Goal: Task Accomplishment & Management: Use online tool/utility

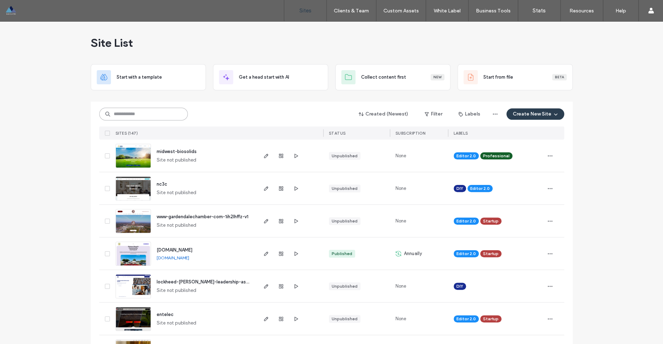
click at [138, 110] on input at bounding box center [143, 114] width 89 height 13
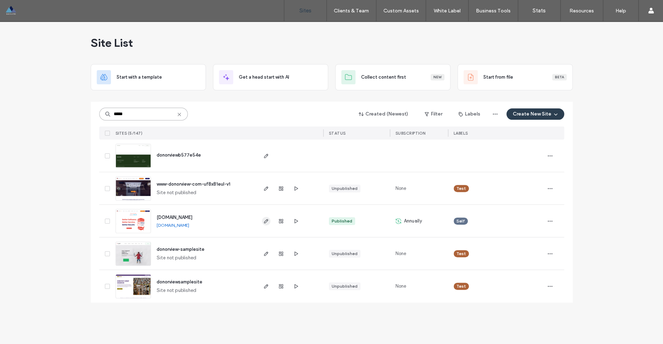
type input "*****"
click at [262, 222] on span "button" at bounding box center [266, 221] width 9 height 9
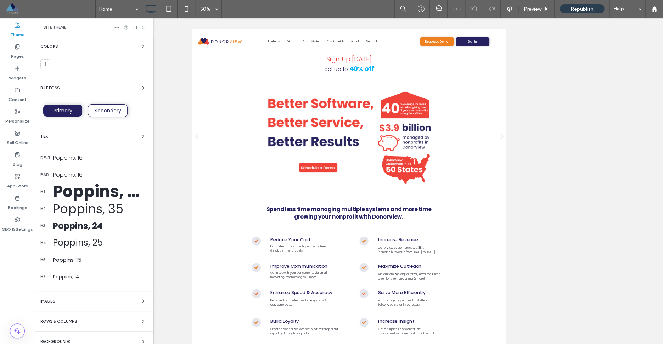
click at [142, 29] on use at bounding box center [143, 27] width 3 height 3
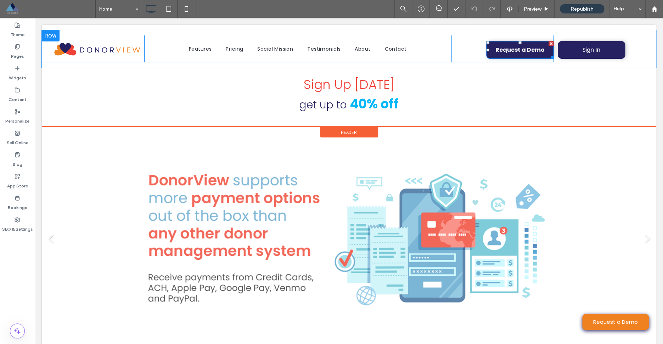
click at [493, 55] on link "Request a Demo" at bounding box center [519, 50] width 67 height 18
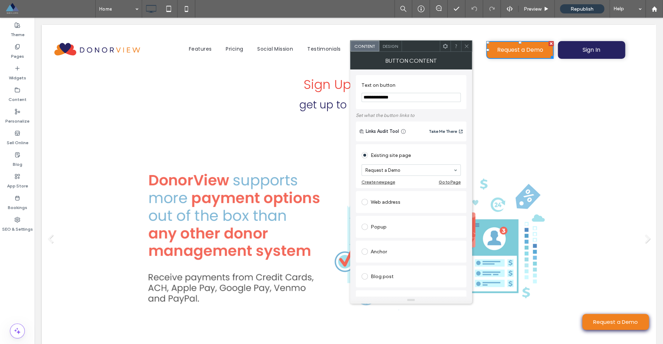
click at [386, 46] on span "Design" at bounding box center [390, 46] width 15 height 5
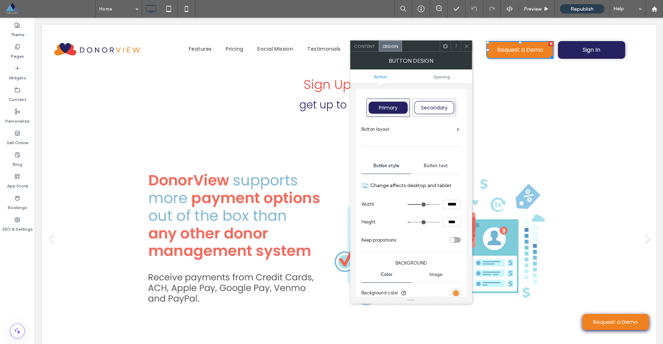
click at [455, 293] on div "rgb(240, 129, 32)" at bounding box center [456, 293] width 6 height 6
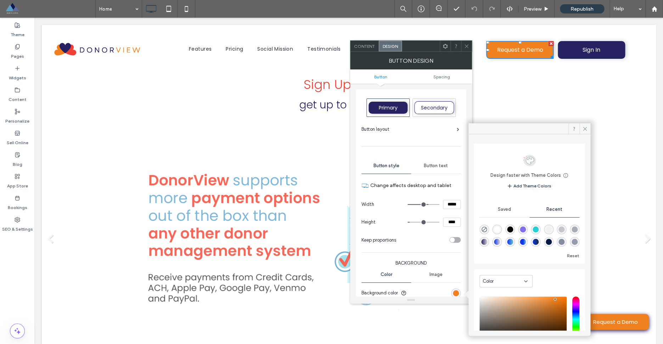
scroll to position [56, 0]
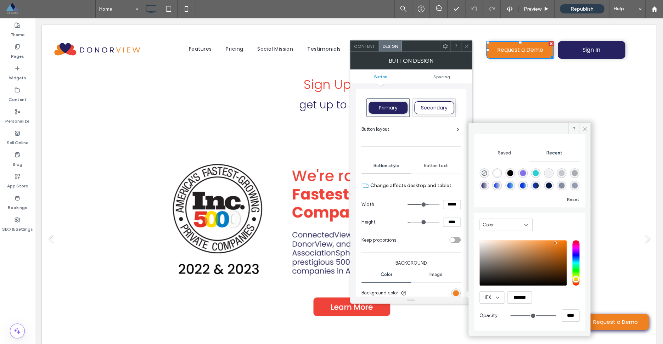
click at [585, 130] on icon at bounding box center [584, 128] width 5 height 5
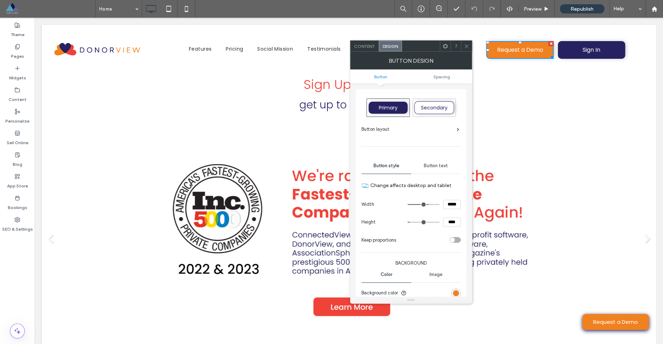
click at [468, 49] on icon at bounding box center [466, 46] width 5 height 5
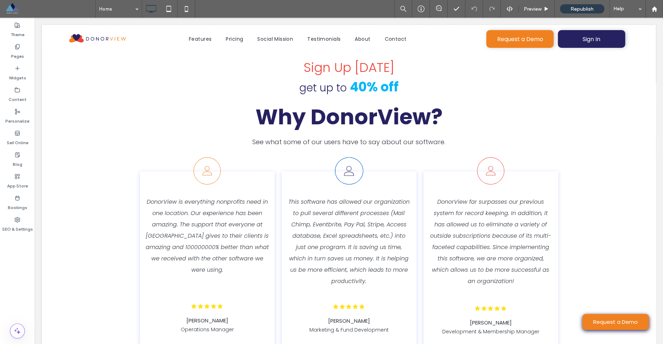
scroll to position [981, 0]
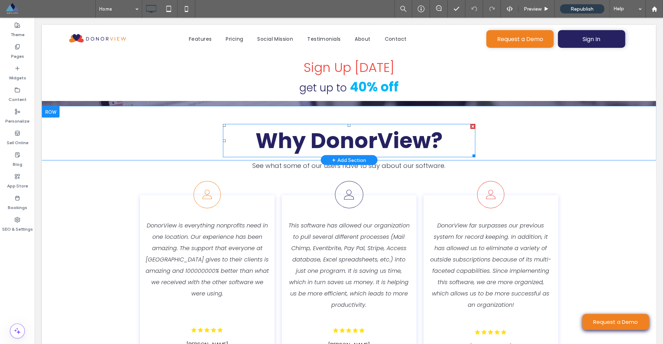
click at [300, 147] on span "Why DonorView?" at bounding box center [349, 141] width 187 height 30
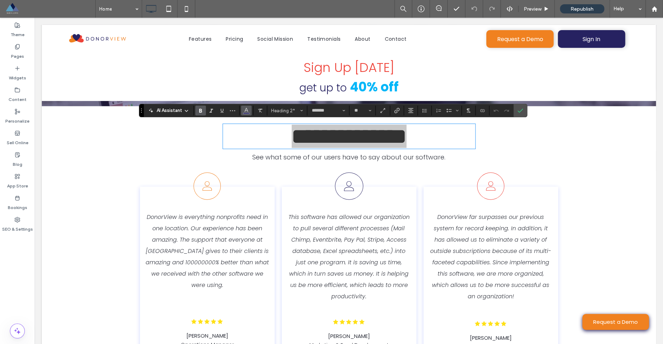
click at [244, 111] on icon "Color" at bounding box center [247, 110] width 6 height 6
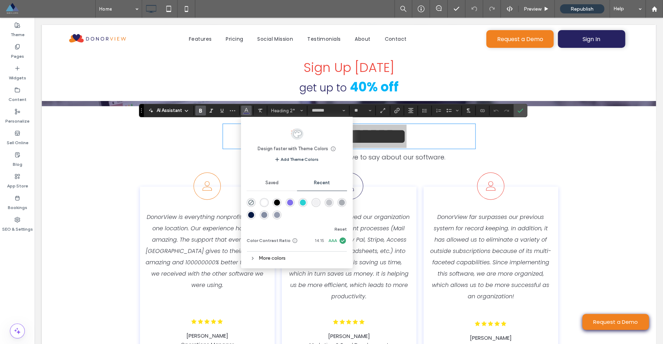
click at [306, 257] on div "More colors" at bounding box center [297, 258] width 100 height 10
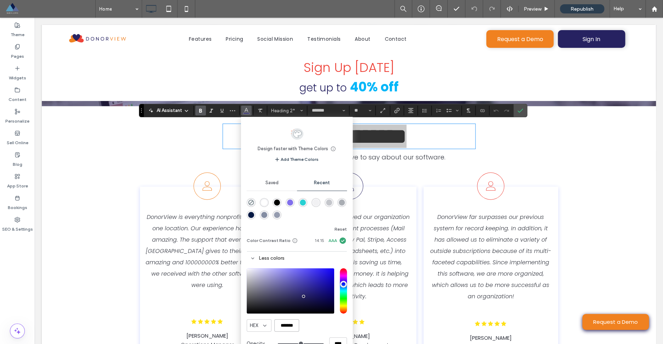
click at [291, 329] on input "*******" at bounding box center [286, 325] width 25 height 12
drag, startPoint x: 570, startPoint y: 182, endPoint x: 562, endPoint y: 183, distance: 8.2
click at [570, 182] on div "DonorView is everything nonprofits need in one location. Our experience has bee…" at bounding box center [349, 281] width 614 height 221
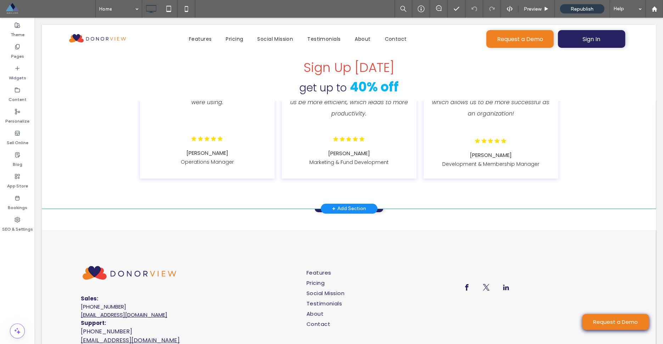
scroll to position [1208, 0]
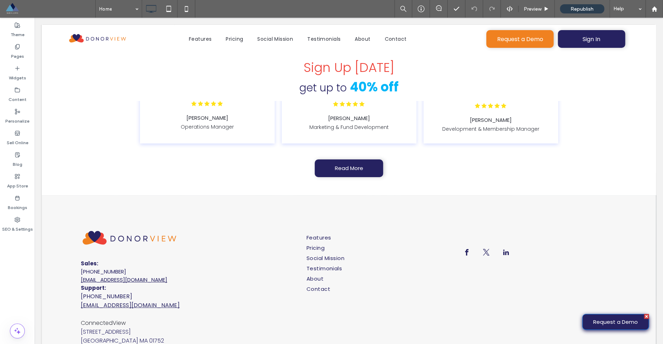
click at [590, 320] on link "Request a Demo" at bounding box center [615, 322] width 67 height 16
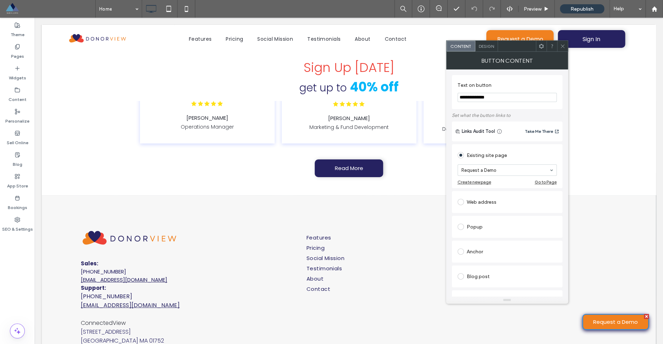
click at [482, 49] on div "Design" at bounding box center [486, 46] width 23 height 11
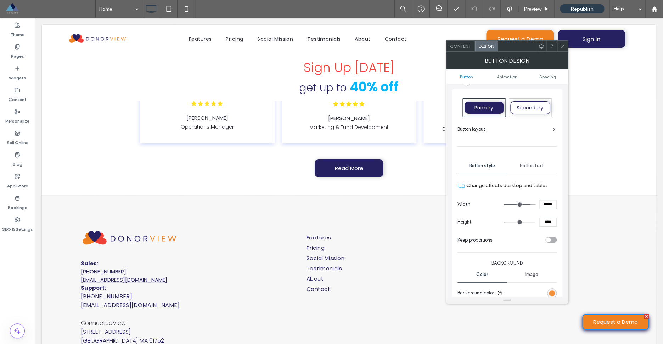
click at [554, 294] on div "rgb(240, 129, 32)" at bounding box center [552, 293] width 6 height 6
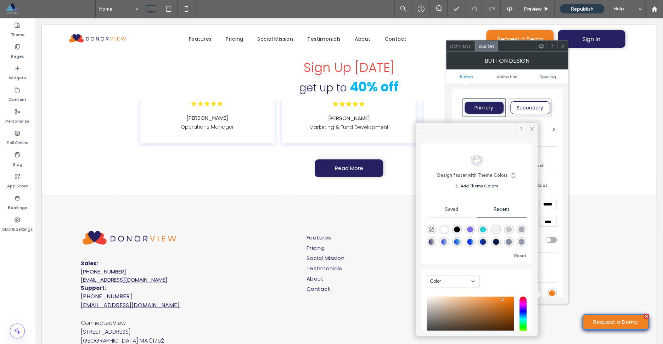
scroll to position [56, 0]
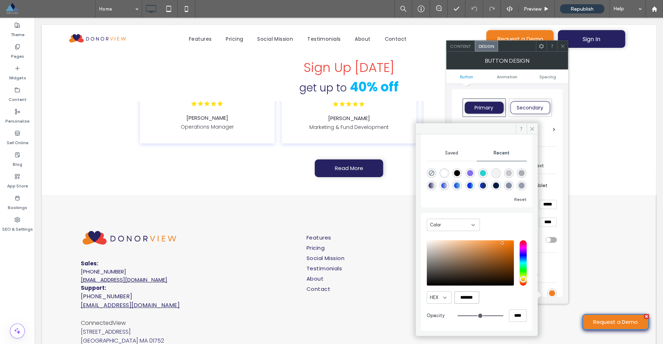
click at [470, 299] on input "*******" at bounding box center [466, 297] width 25 height 12
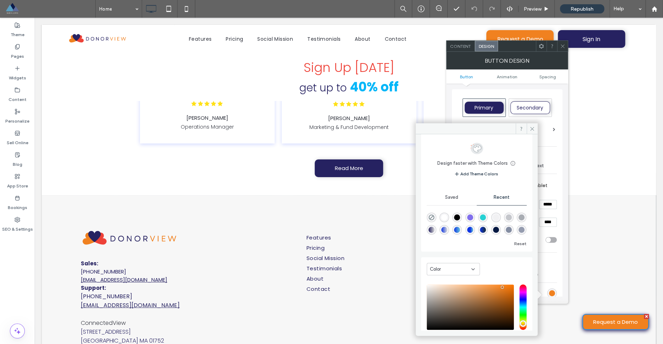
scroll to position [0, 0]
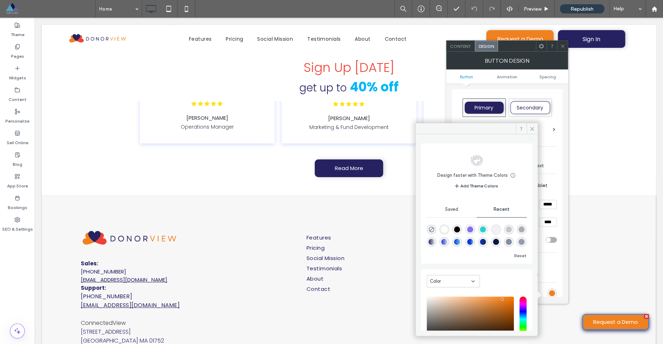
drag, startPoint x: 534, startPoint y: 129, endPoint x: 534, endPoint y: 136, distance: 6.7
click at [534, 129] on icon at bounding box center [532, 128] width 5 height 5
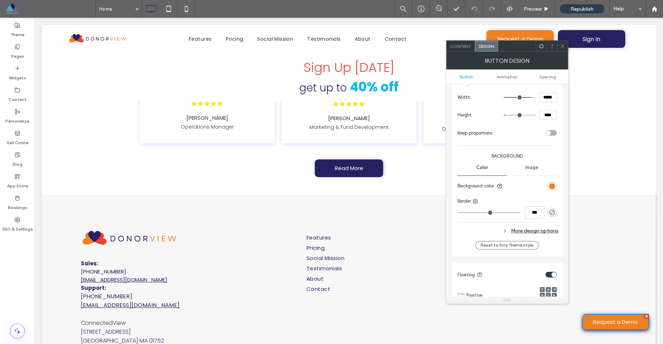
scroll to position [122, 0]
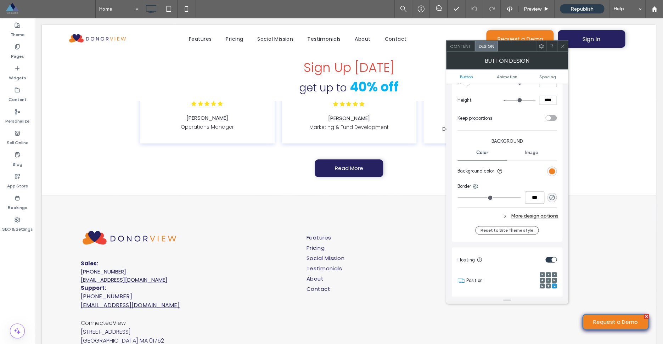
click at [537, 217] on div "More design options" at bounding box center [508, 216] width 101 height 10
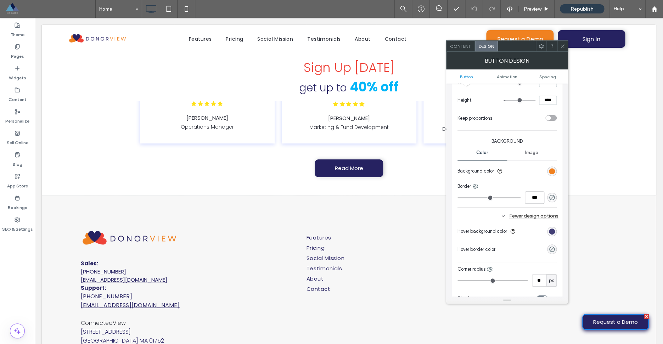
click at [552, 231] on div "rgb(38, 34, 97)" at bounding box center [552, 232] width 6 height 6
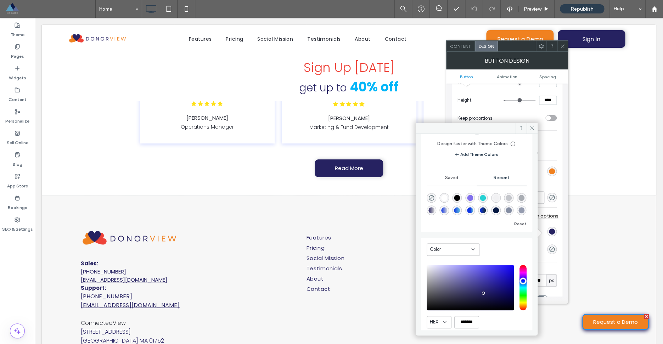
scroll to position [56, 0]
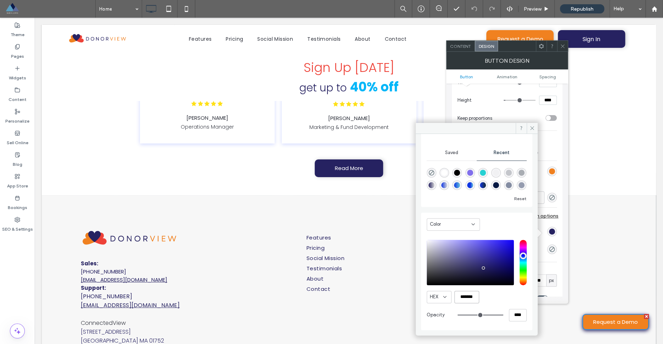
click at [464, 297] on input "*******" at bounding box center [466, 297] width 25 height 12
click at [531, 128] on icon at bounding box center [532, 127] width 5 height 5
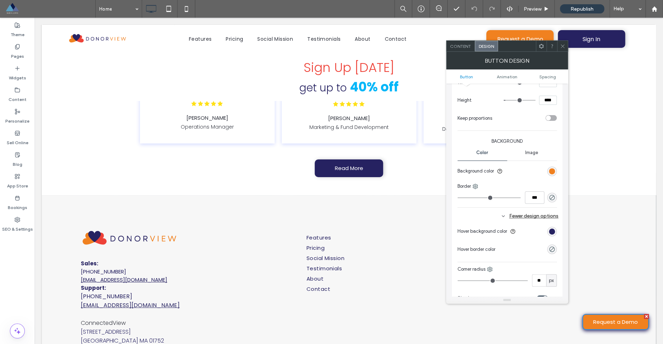
click at [563, 47] on icon at bounding box center [562, 46] width 5 height 5
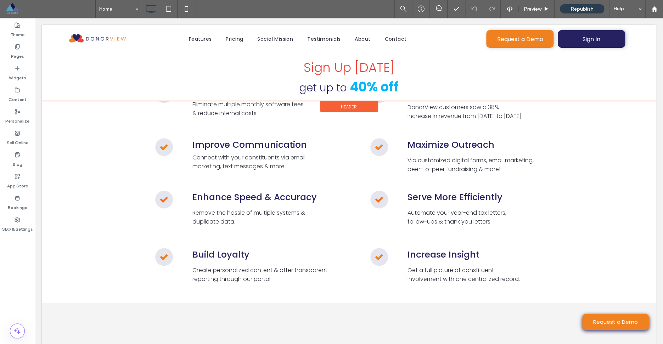
click at [343, 68] on div at bounding box center [349, 63] width 614 height 76
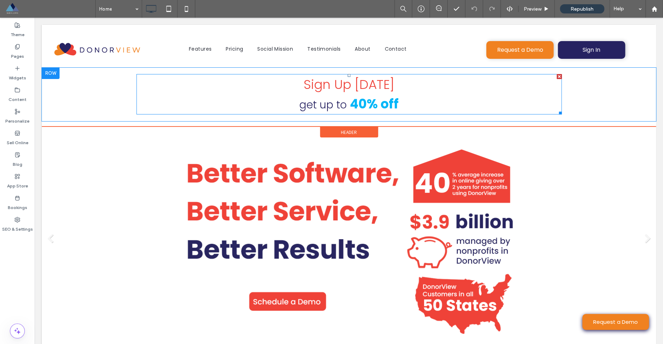
scroll to position [0, 0]
click at [334, 84] on span "Sign Up Today" at bounding box center [349, 85] width 91 height 18
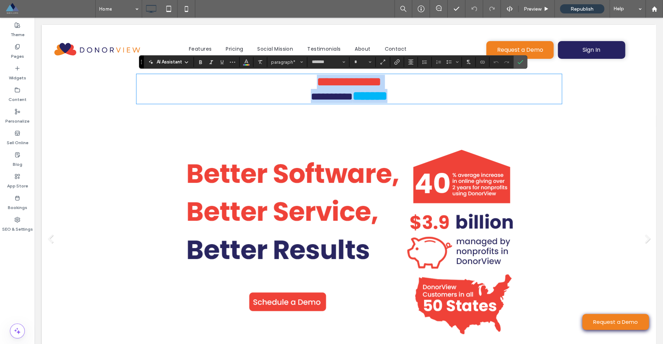
drag, startPoint x: 329, startPoint y: 86, endPoint x: 316, endPoint y: 85, distance: 12.8
click at [329, 86] on span "**********" at bounding box center [349, 82] width 65 height 13
type input "**"
drag, startPoint x: 303, startPoint y: 84, endPoint x: 314, endPoint y: 79, distance: 11.6
click at [359, 84] on p "**********" at bounding box center [348, 82] width 425 height 14
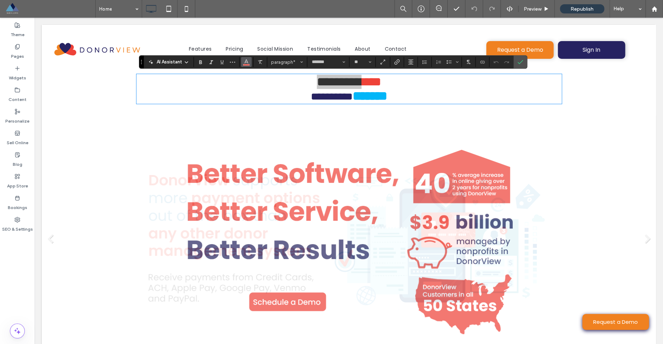
click at [245, 65] on span "Color" at bounding box center [247, 61] width 6 height 9
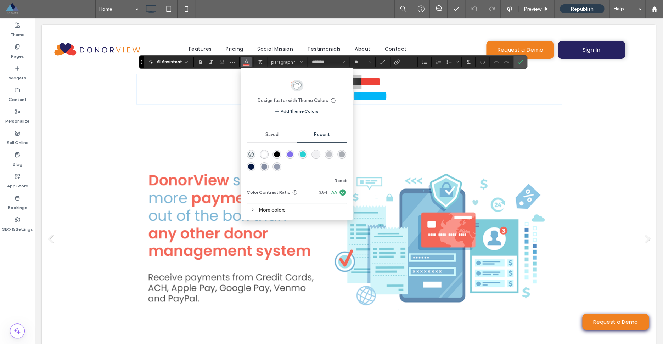
click at [275, 211] on div "More colors" at bounding box center [297, 210] width 100 height 10
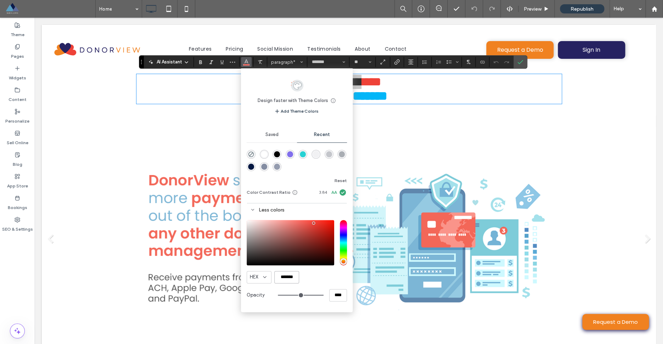
click at [285, 277] on input "*******" at bounding box center [286, 277] width 25 height 12
copy span "*********"
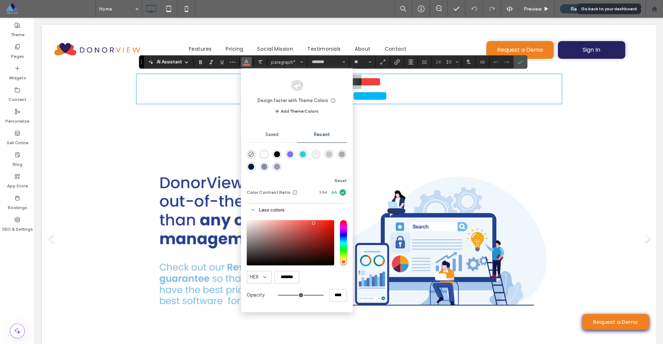
click at [655, 9] on use at bounding box center [654, 8] width 5 height 5
